Goal: Task Accomplishment & Management: Use online tool/utility

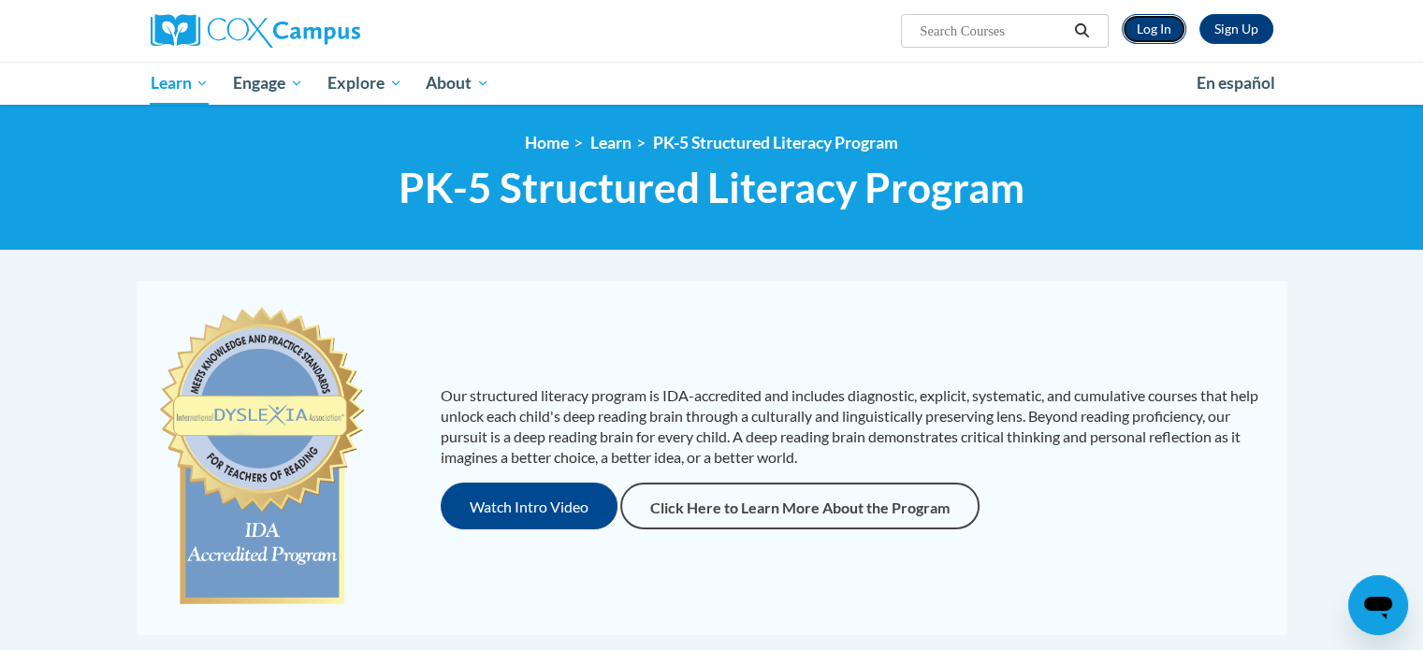
drag, startPoint x: 1170, startPoint y: 25, endPoint x: 1159, endPoint y: 29, distance: 11.0
click at [1170, 25] on link "Log In" at bounding box center [1154, 29] width 65 height 30
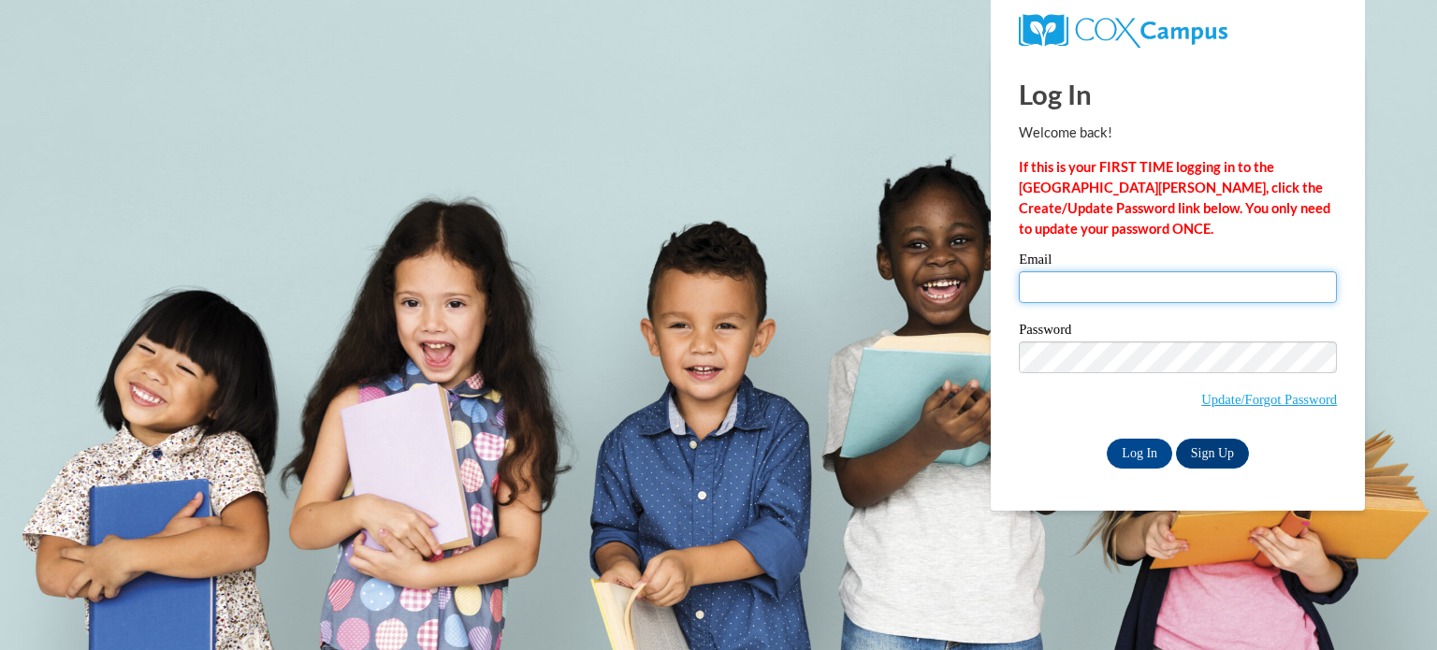
click at [1127, 298] on input "Email" at bounding box center [1178, 287] width 318 height 32
type input "[EMAIL_ADDRESS][DOMAIN_NAME]"
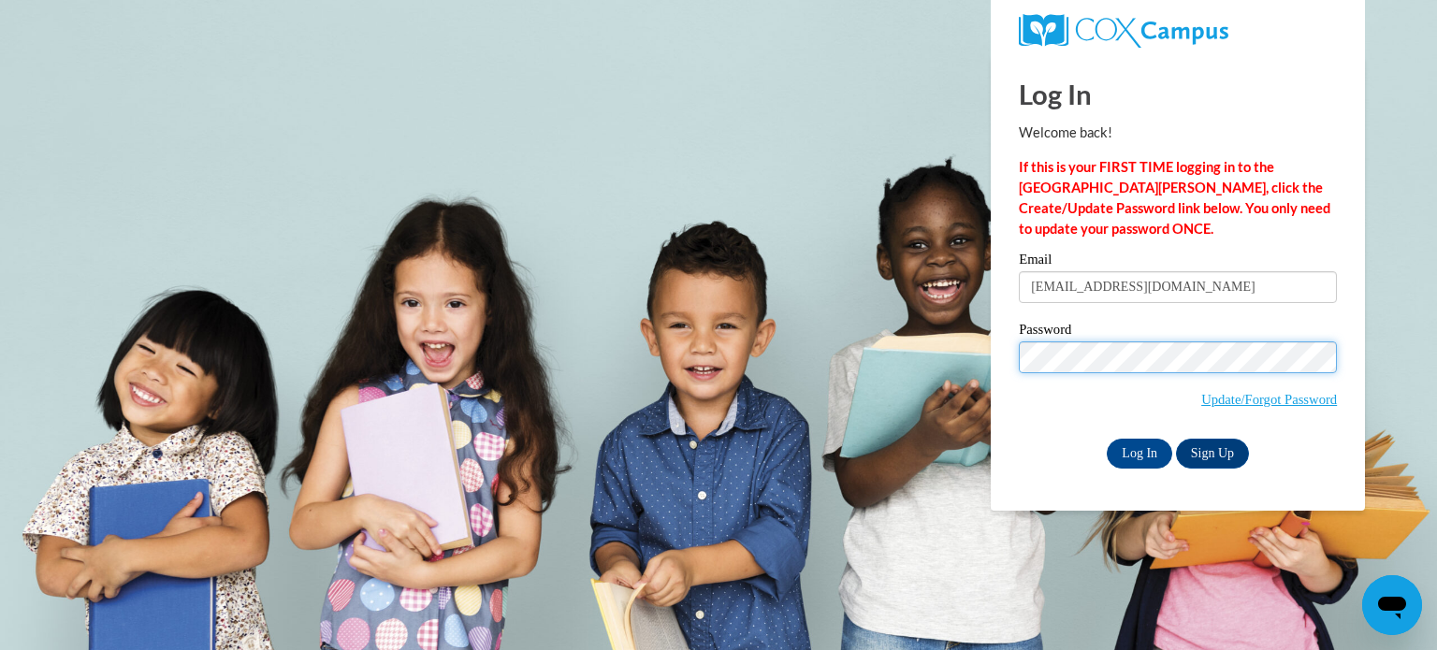
click at [1107, 439] on input "Log In" at bounding box center [1140, 454] width 66 height 30
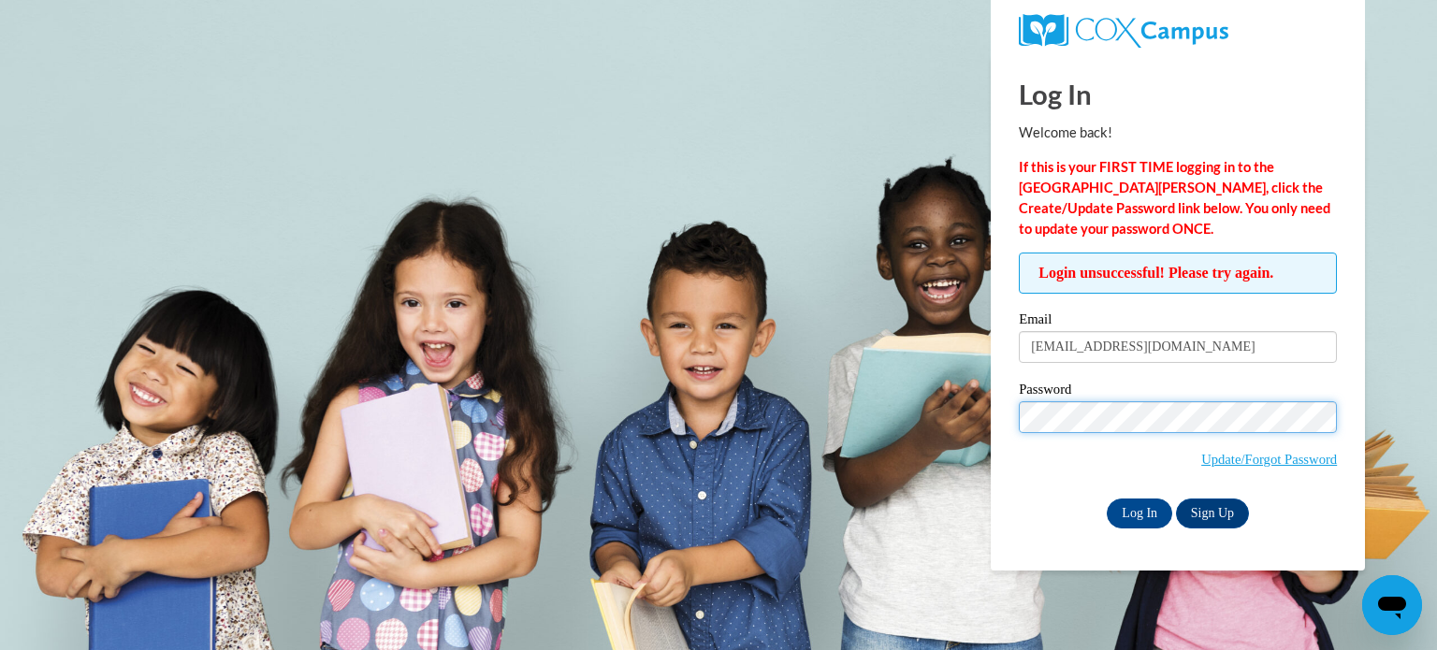
click at [1107, 499] on input "Log In" at bounding box center [1140, 514] width 66 height 30
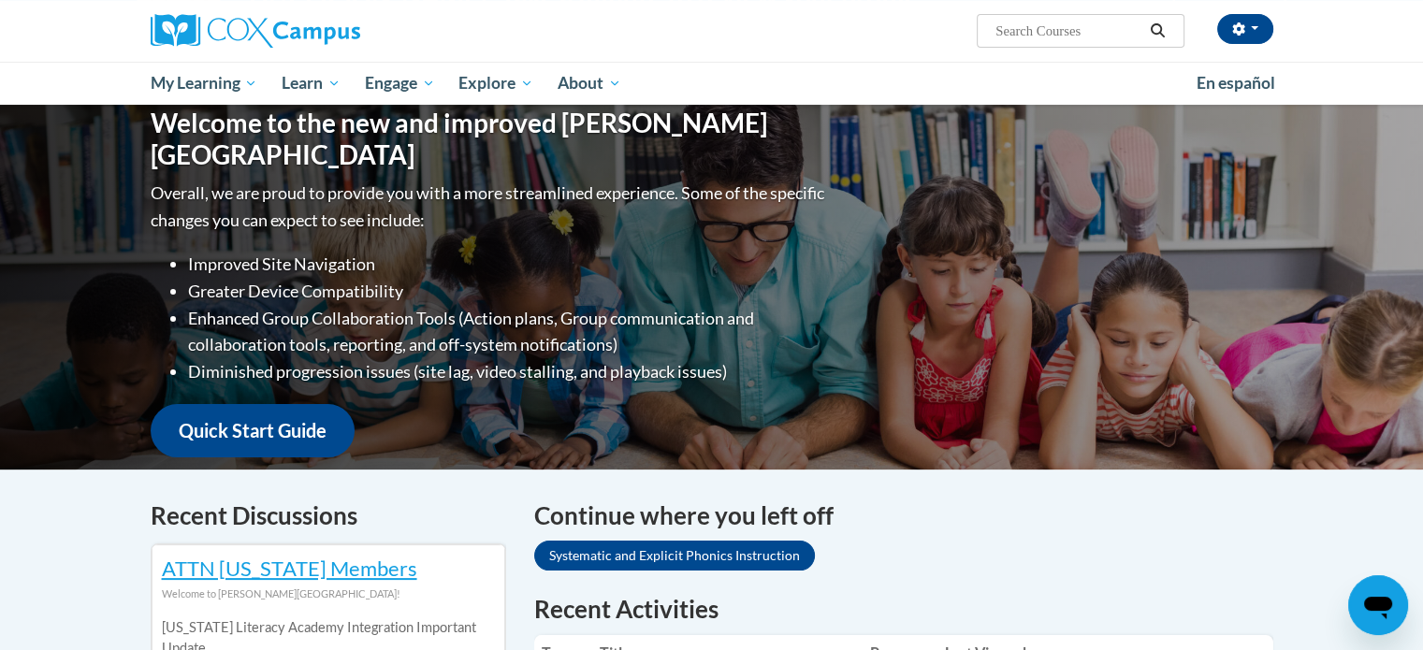
scroll to position [468, 0]
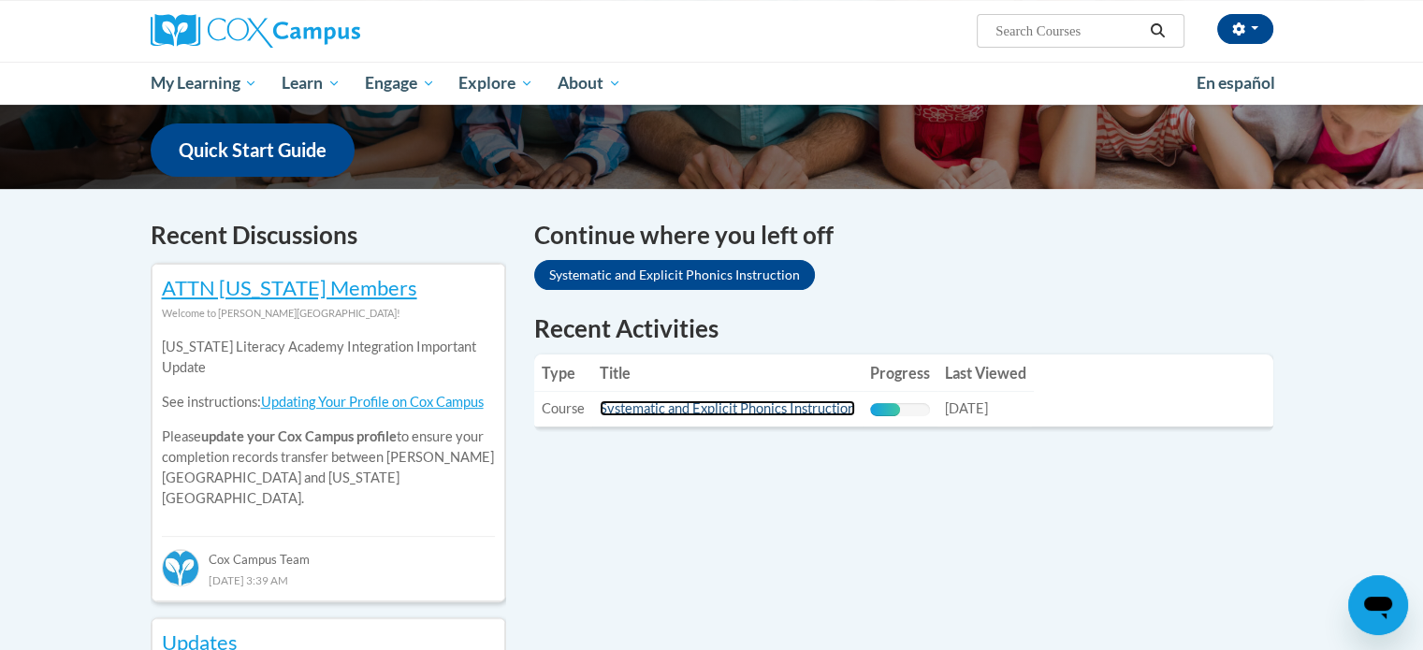
click at [669, 411] on link "Systematic and Explicit Phonics Instruction" at bounding box center [727, 409] width 255 height 16
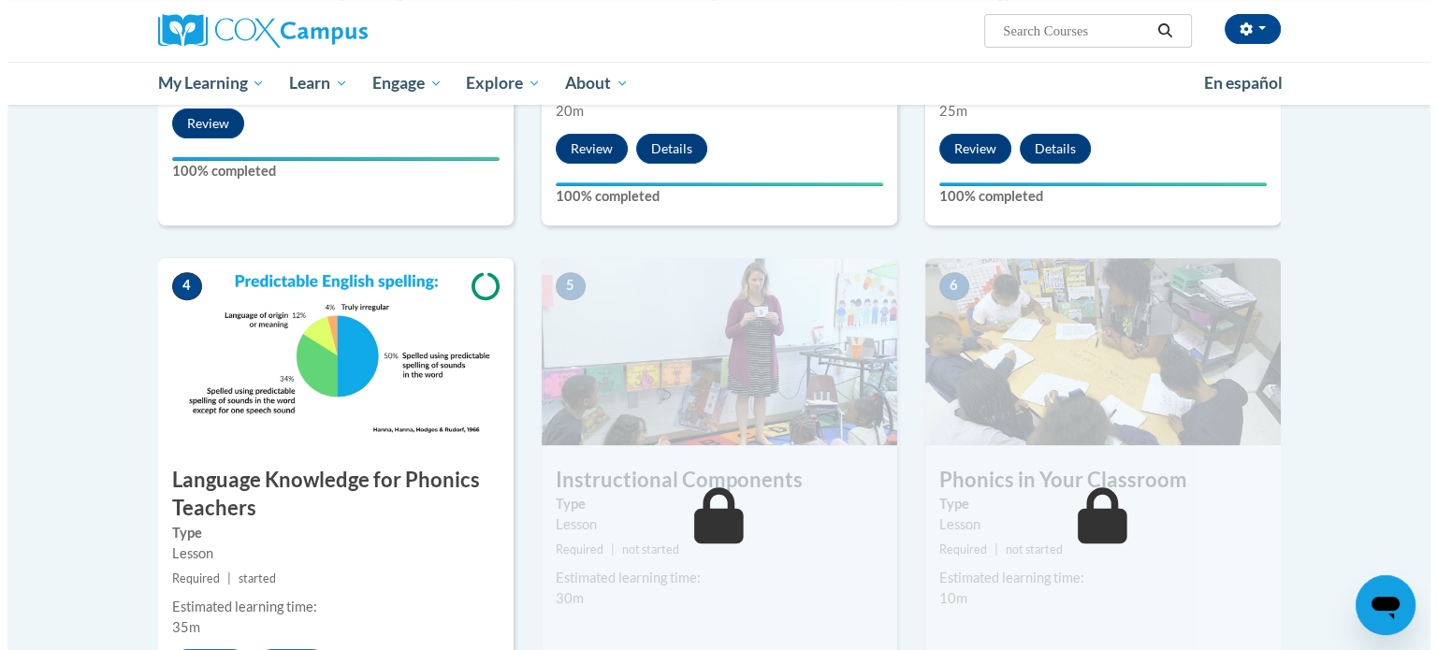
scroll to position [999, 0]
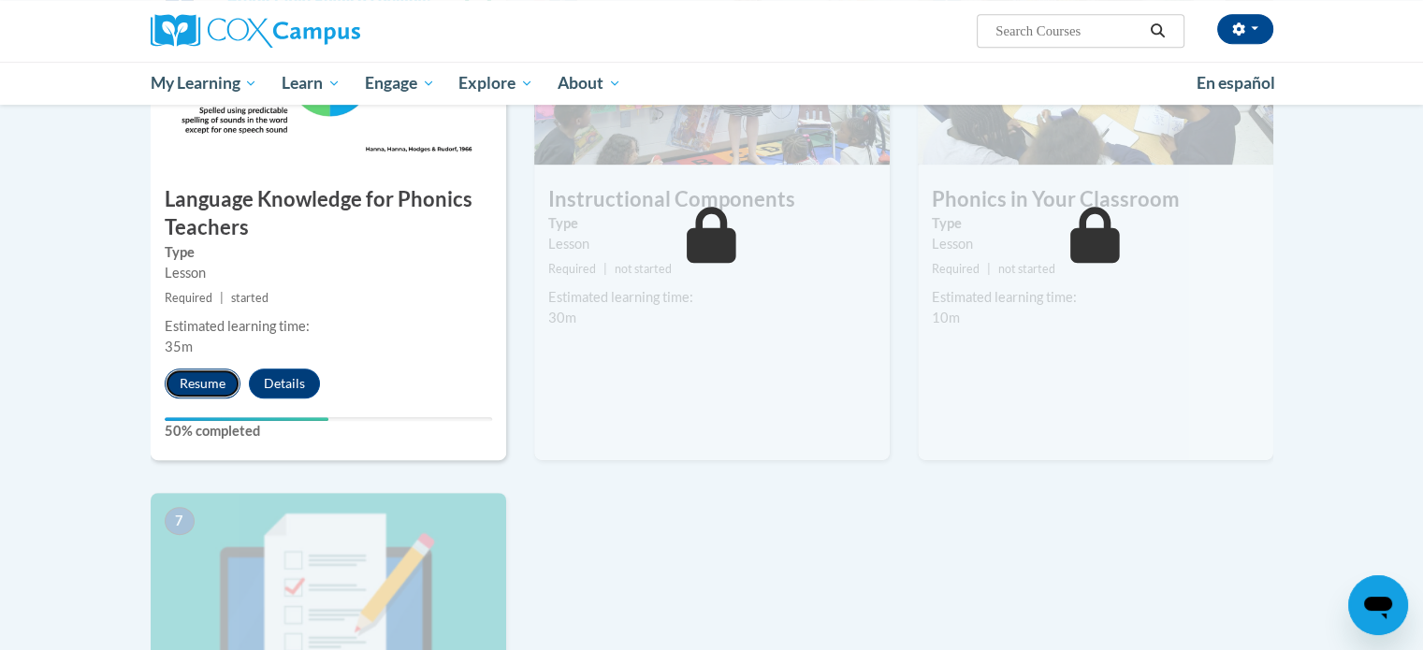
click at [212, 369] on button "Resume" at bounding box center [203, 384] width 76 height 30
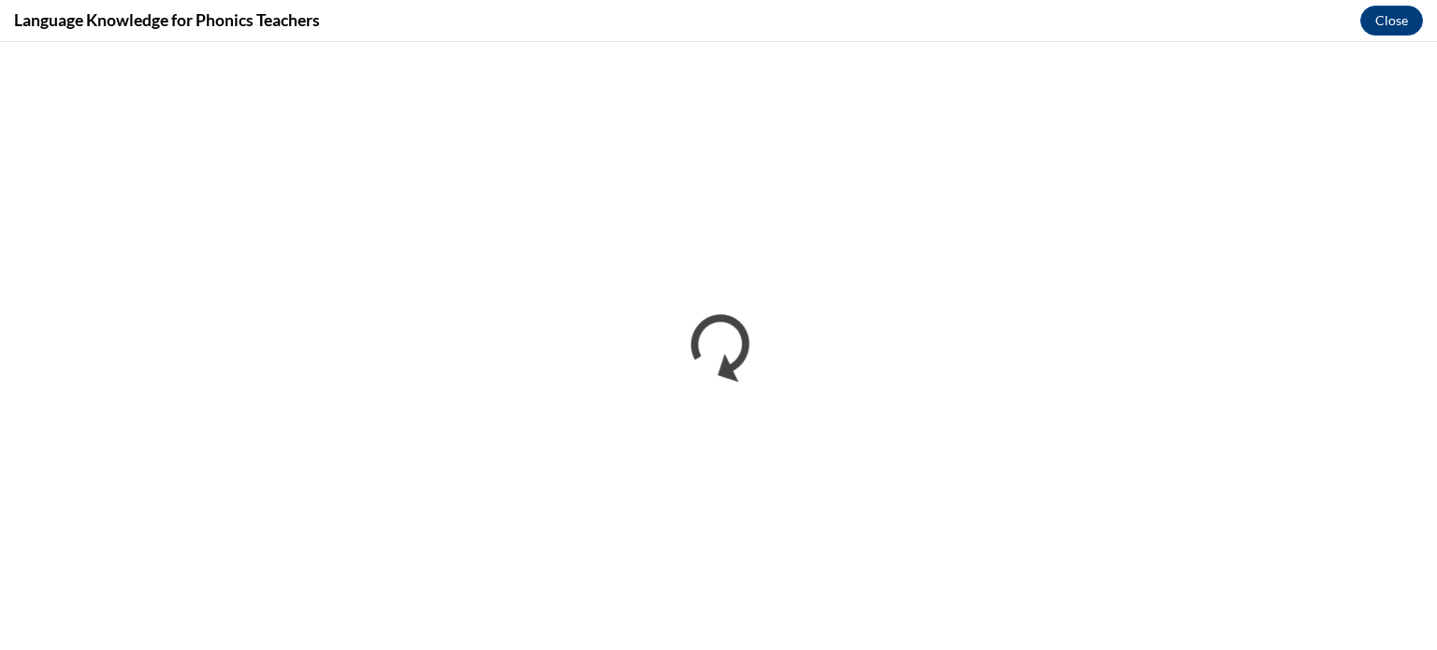
scroll to position [0, 0]
